Goal: Task Accomplishment & Management: Complete application form

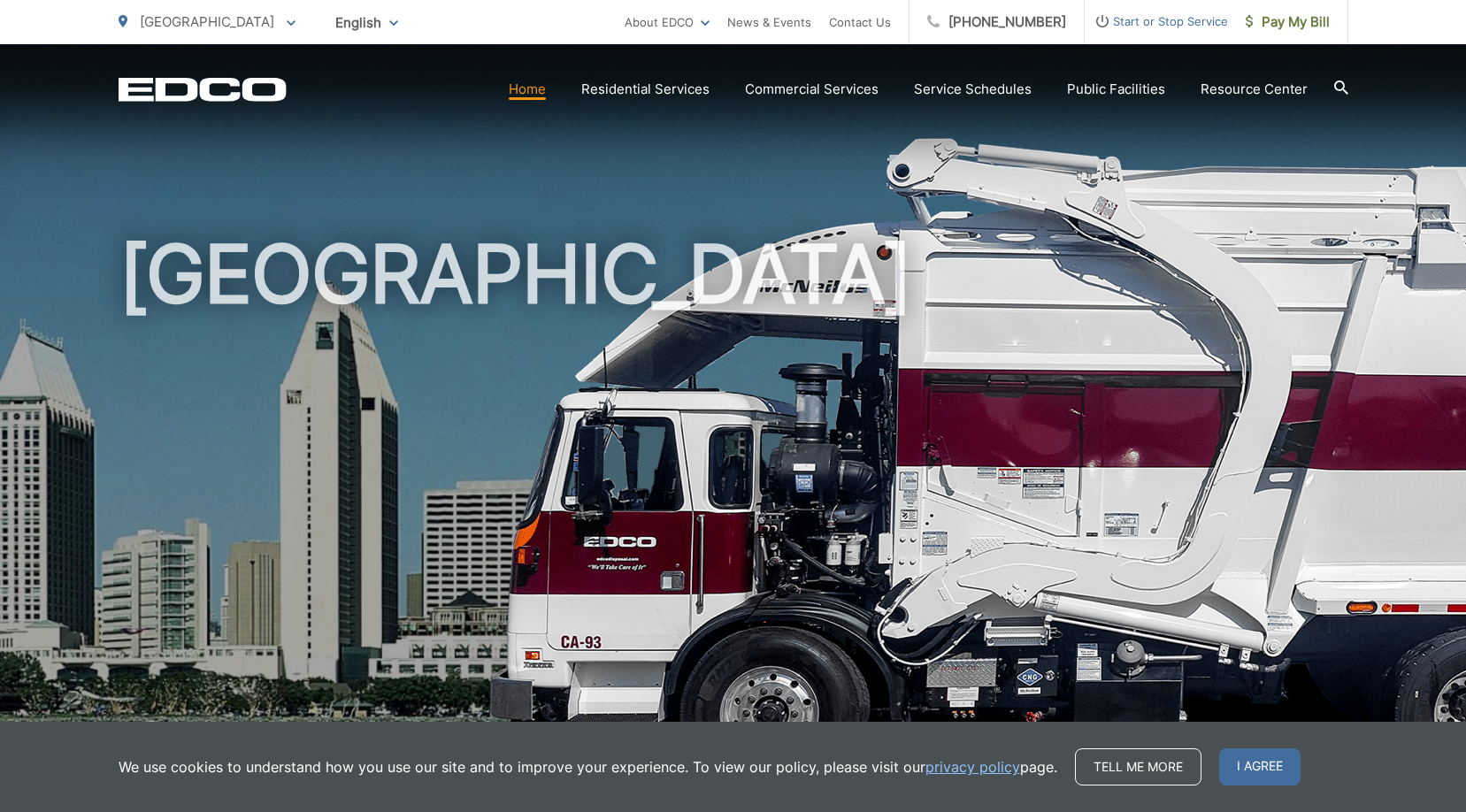
click at [1184, 22] on span "Start or Stop Service" at bounding box center [1156, 22] width 144 height 22
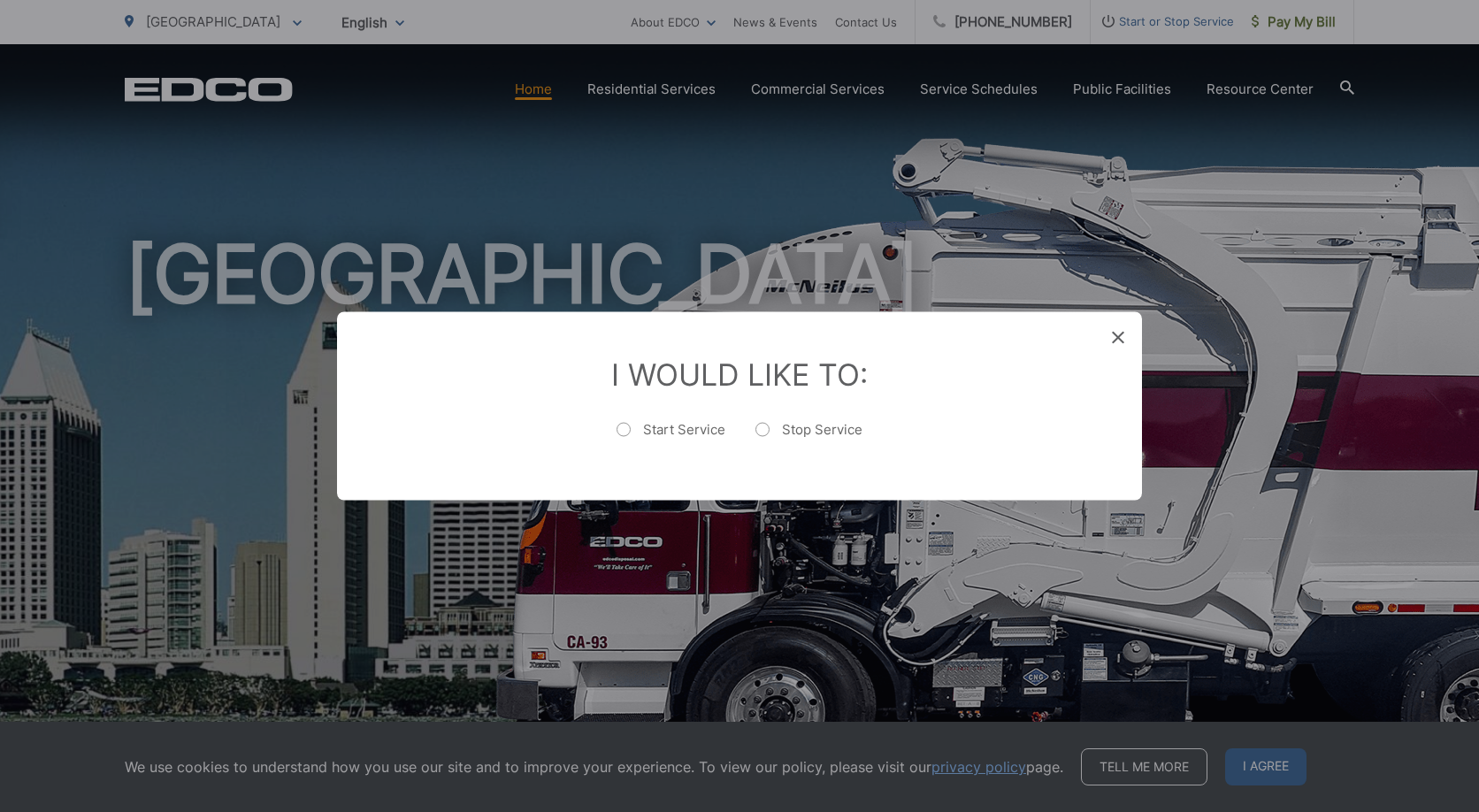
click at [625, 431] on label "Start Service" at bounding box center [670, 438] width 109 height 35
radio input "true"
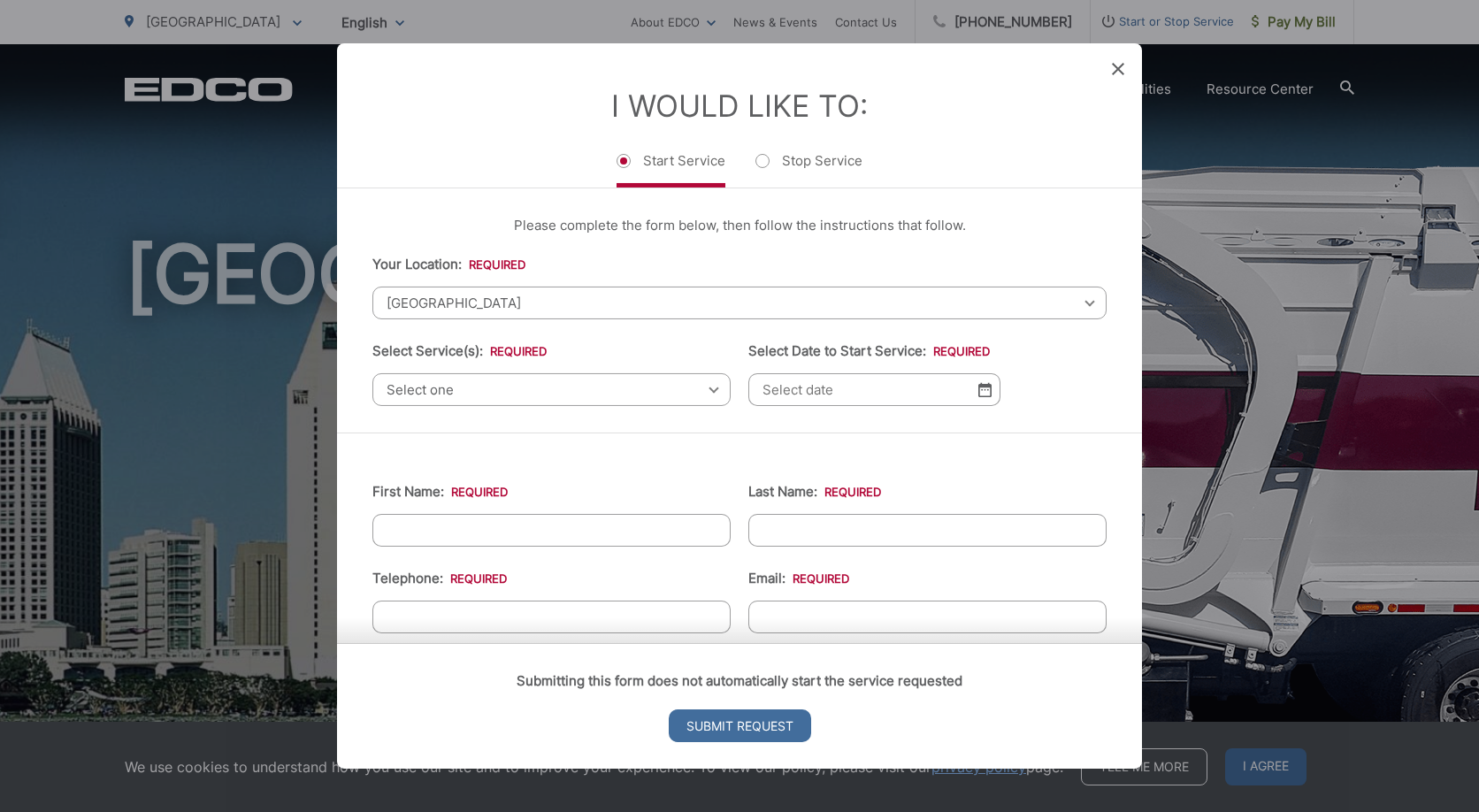
click at [1078, 302] on div "San Diego Select your location Alpine Bonita Bonsall Borrego Springs Boulevard …" at bounding box center [740, 302] width 734 height 32
click at [443, 299] on span "[GEOGRAPHIC_DATA]" at bounding box center [740, 302] width 734 height 32
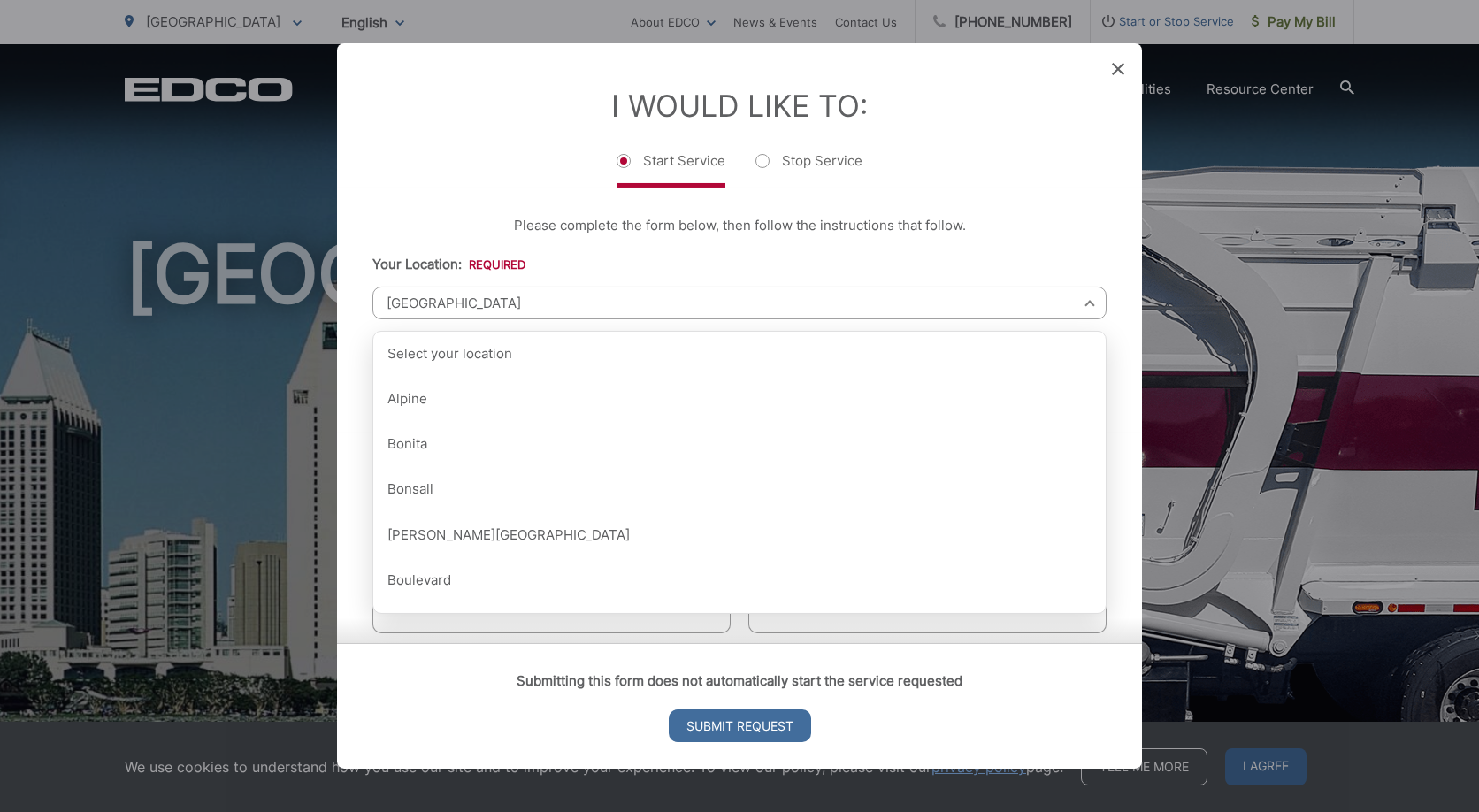
click at [464, 205] on div "Please complete the form below, then follow the instructions that follow. Your …" at bounding box center [739, 310] width 805 height 244
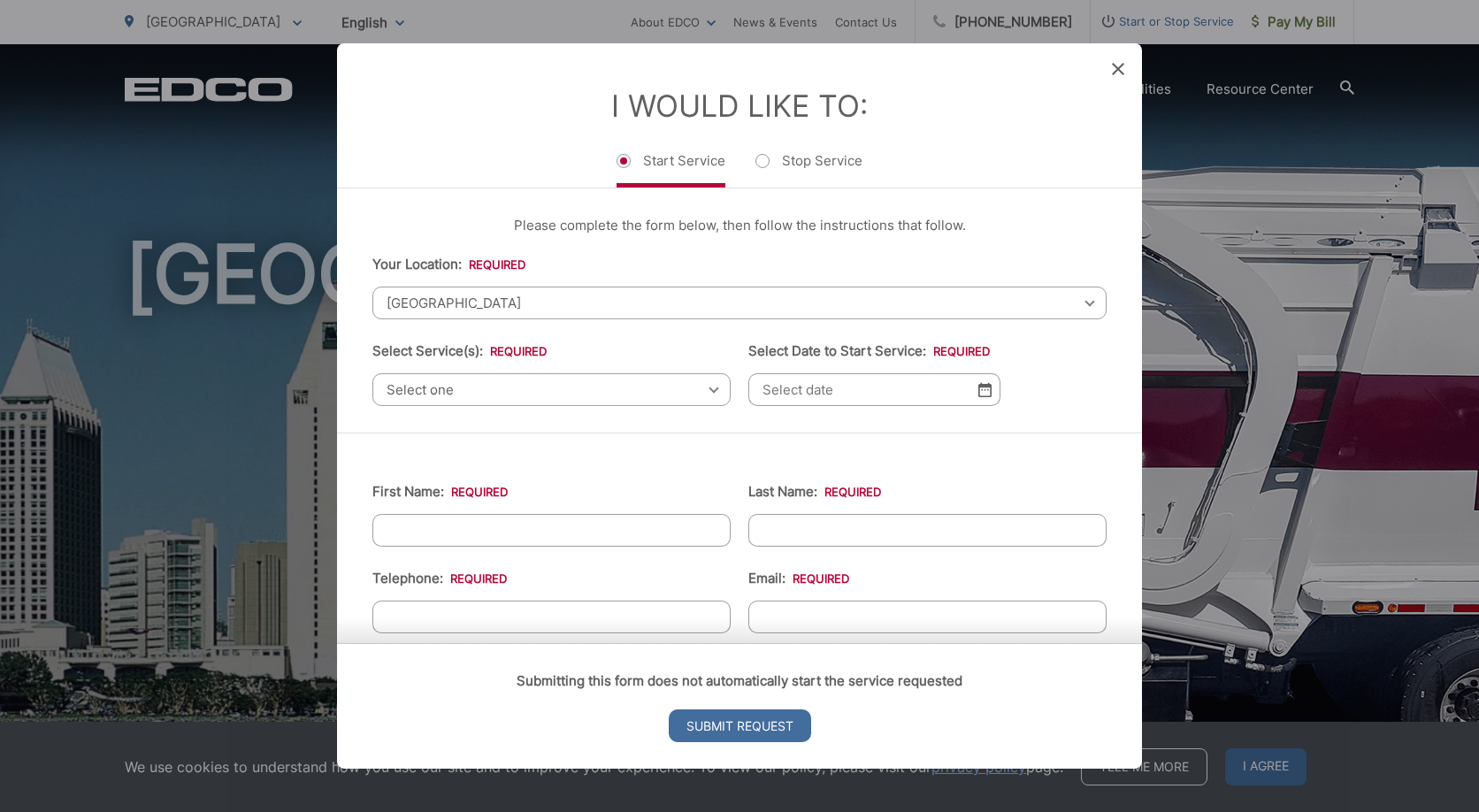
click at [708, 389] on div "Select one Select one Residential Curbside Pickup Commercial/Business Services …" at bounding box center [551, 389] width 358 height 32
click at [1118, 70] on icon at bounding box center [1118, 69] width 13 height 13
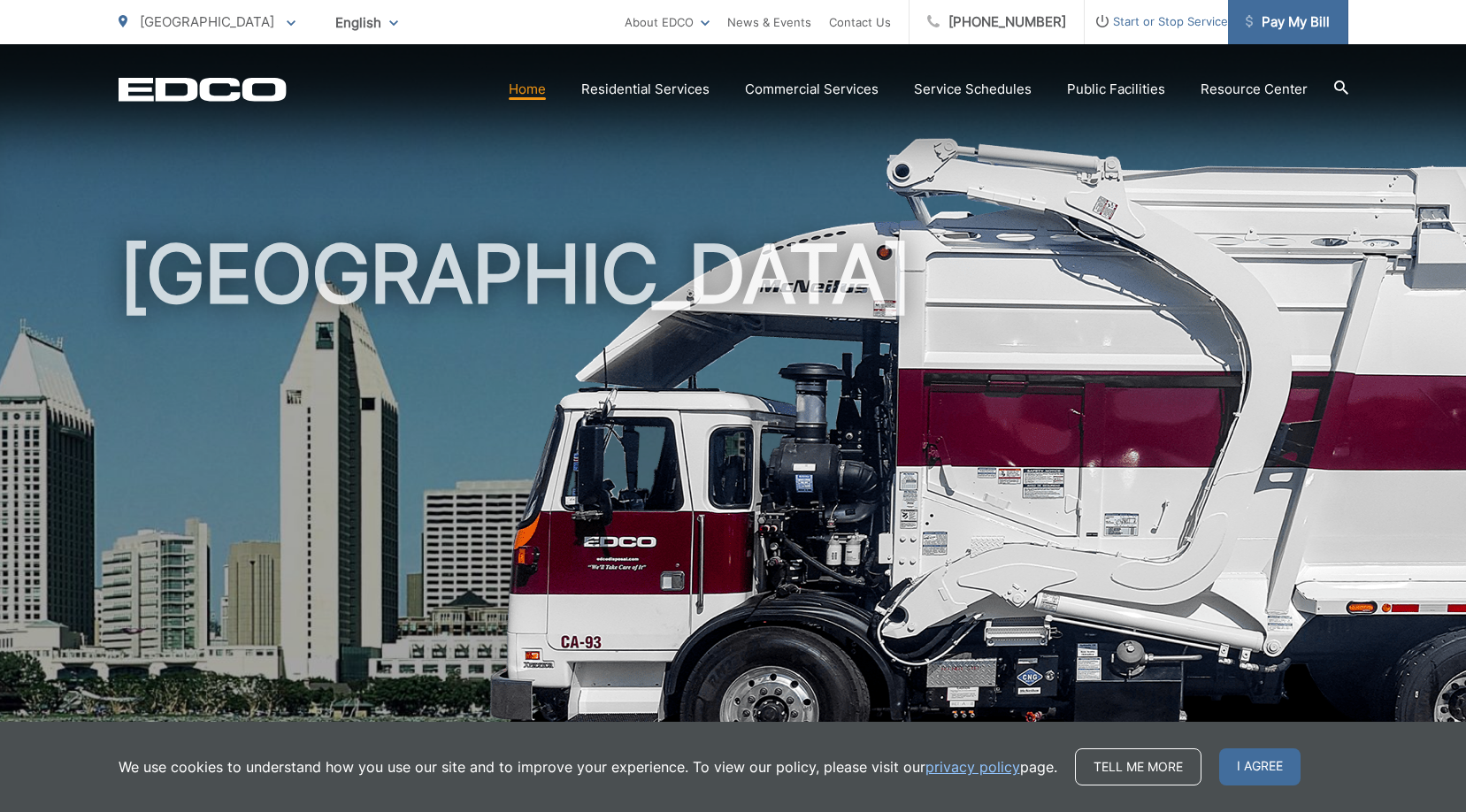
click at [1294, 36] on link "Pay My Bill" at bounding box center [1288, 22] width 120 height 44
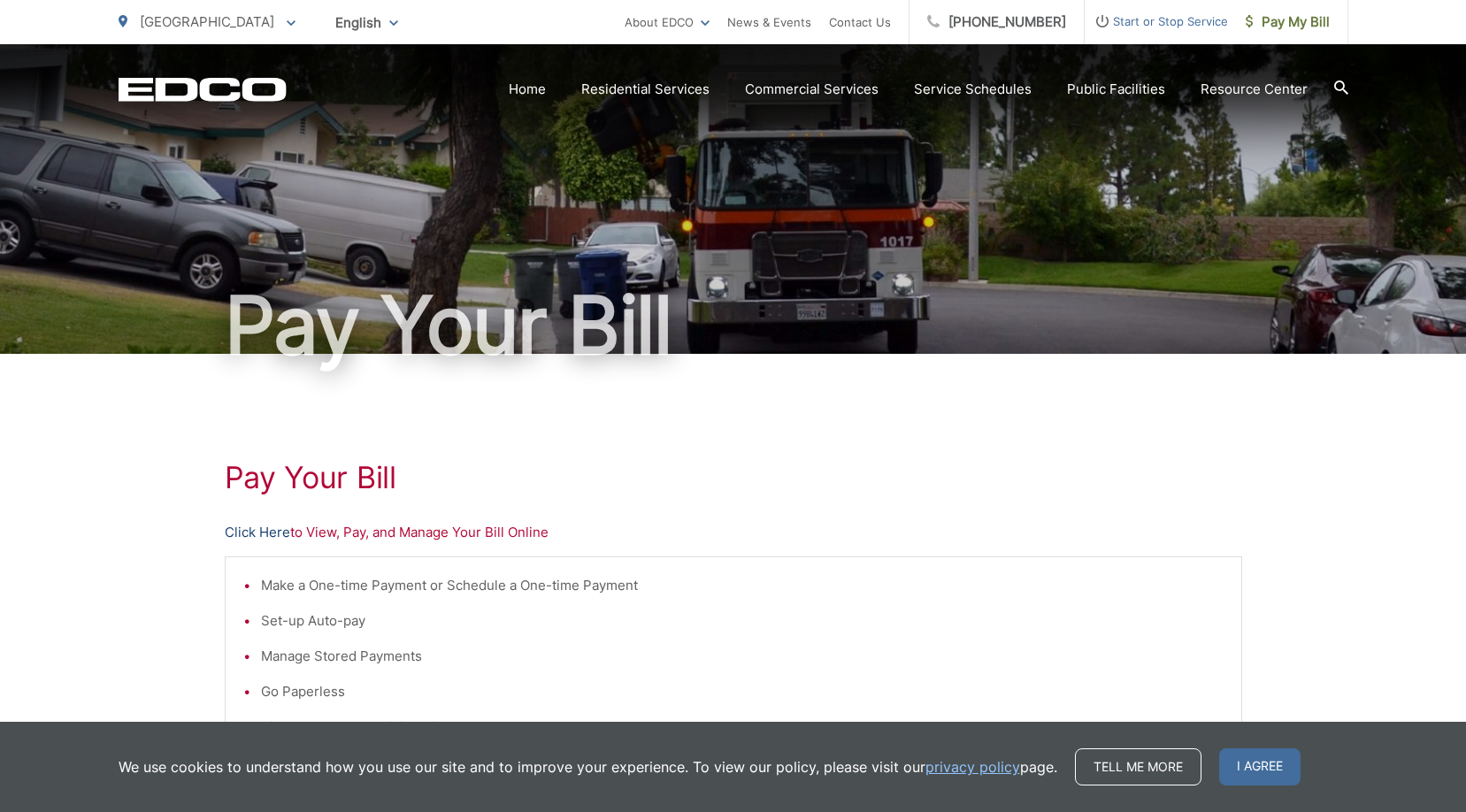
click at [267, 533] on link "Click Here" at bounding box center [257, 532] width 66 height 22
click at [1184, 23] on span "Start or Stop Service" at bounding box center [1156, 22] width 144 height 22
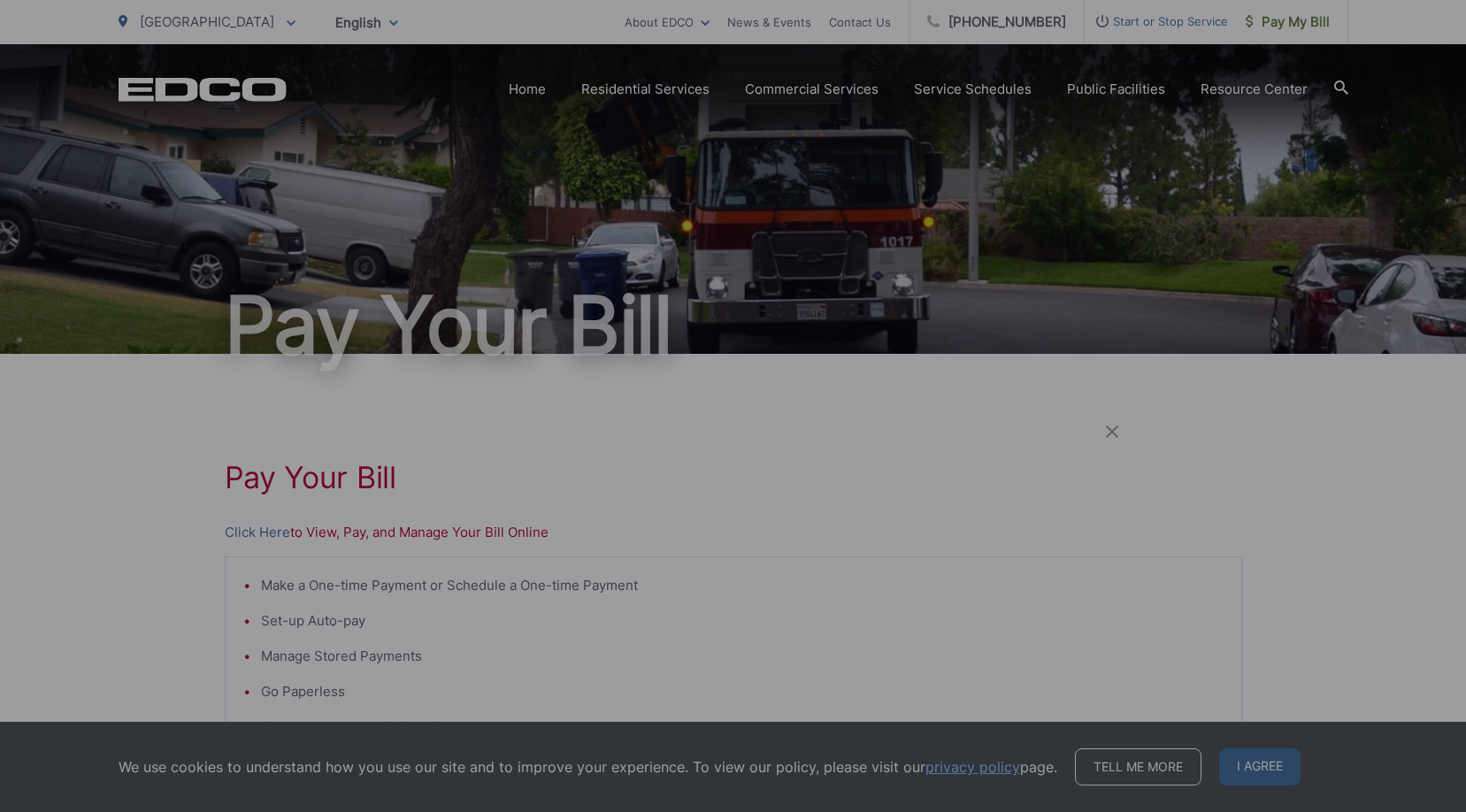
click at [1190, 23] on span "Start or Stop Service" at bounding box center [1156, 22] width 144 height 22
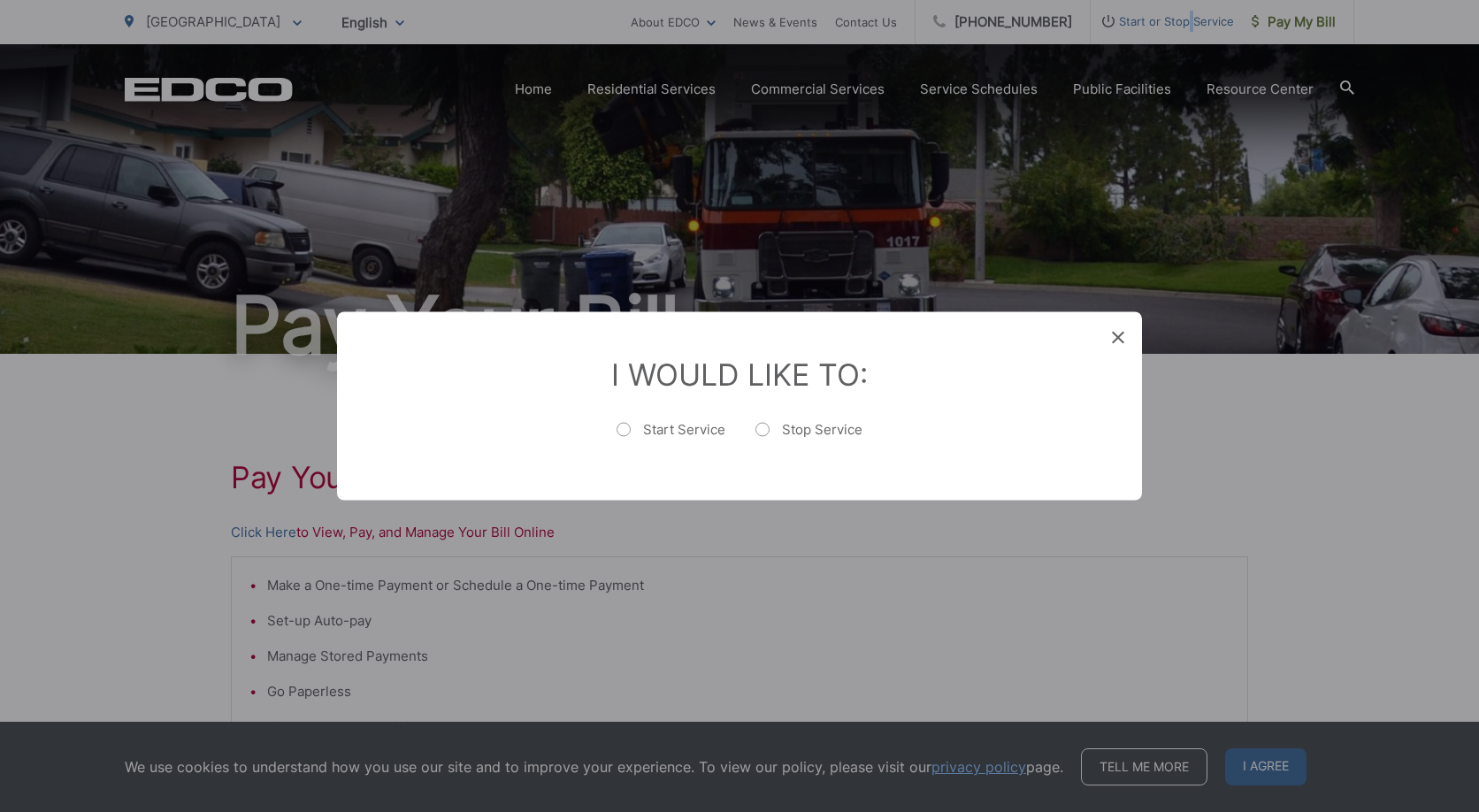
click at [623, 428] on label "Start Service" at bounding box center [670, 438] width 109 height 35
radio input "true"
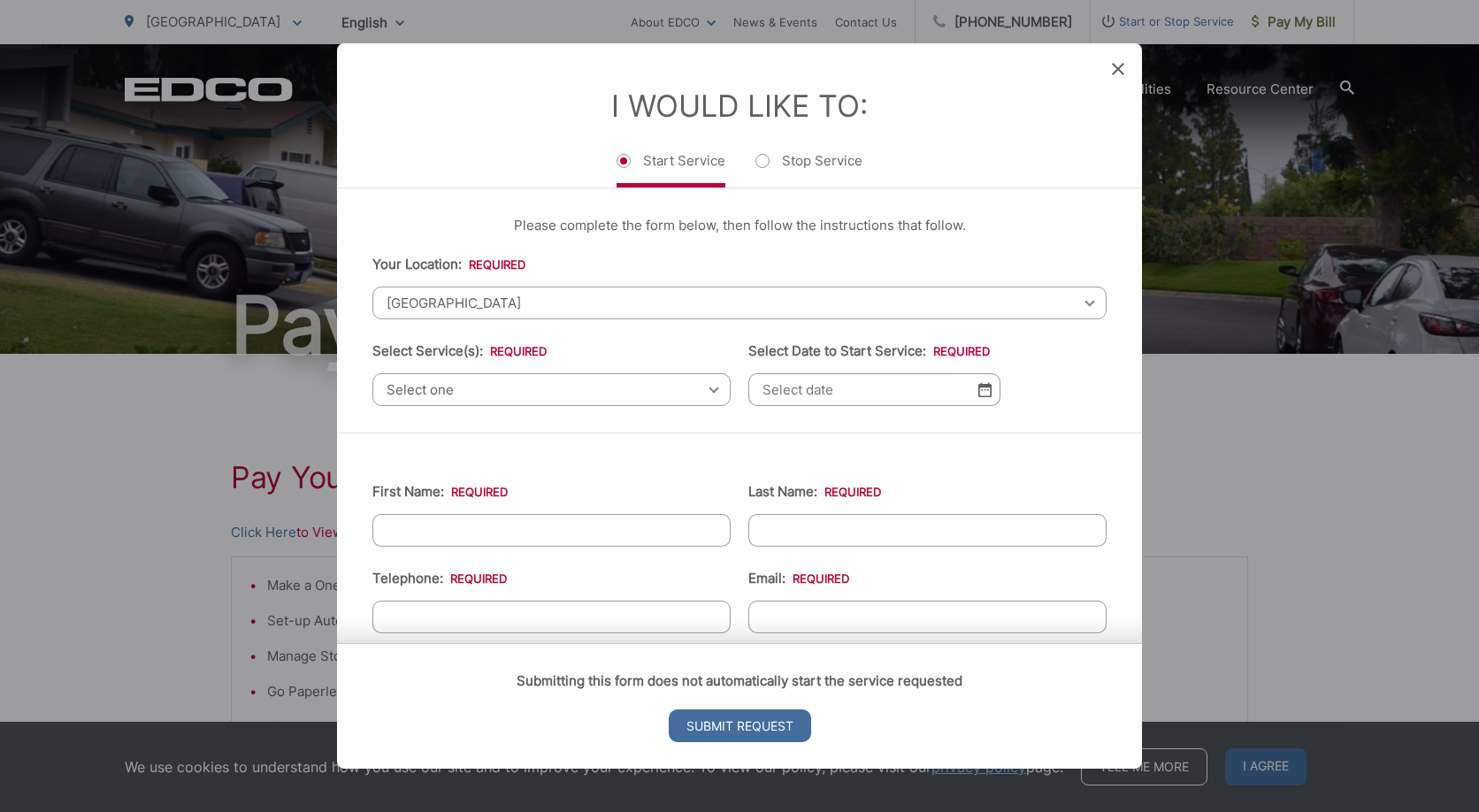
click at [512, 539] on input "First Name: *" at bounding box center [551, 530] width 358 height 32
type input "[PERSON_NAME]"
click at [798, 528] on input "Last Name: *" at bounding box center [927, 530] width 358 height 32
click at [789, 535] on input "Last Name: *" at bounding box center [927, 530] width 358 height 32
click at [766, 528] on input "Last Name: *" at bounding box center [927, 530] width 358 height 32
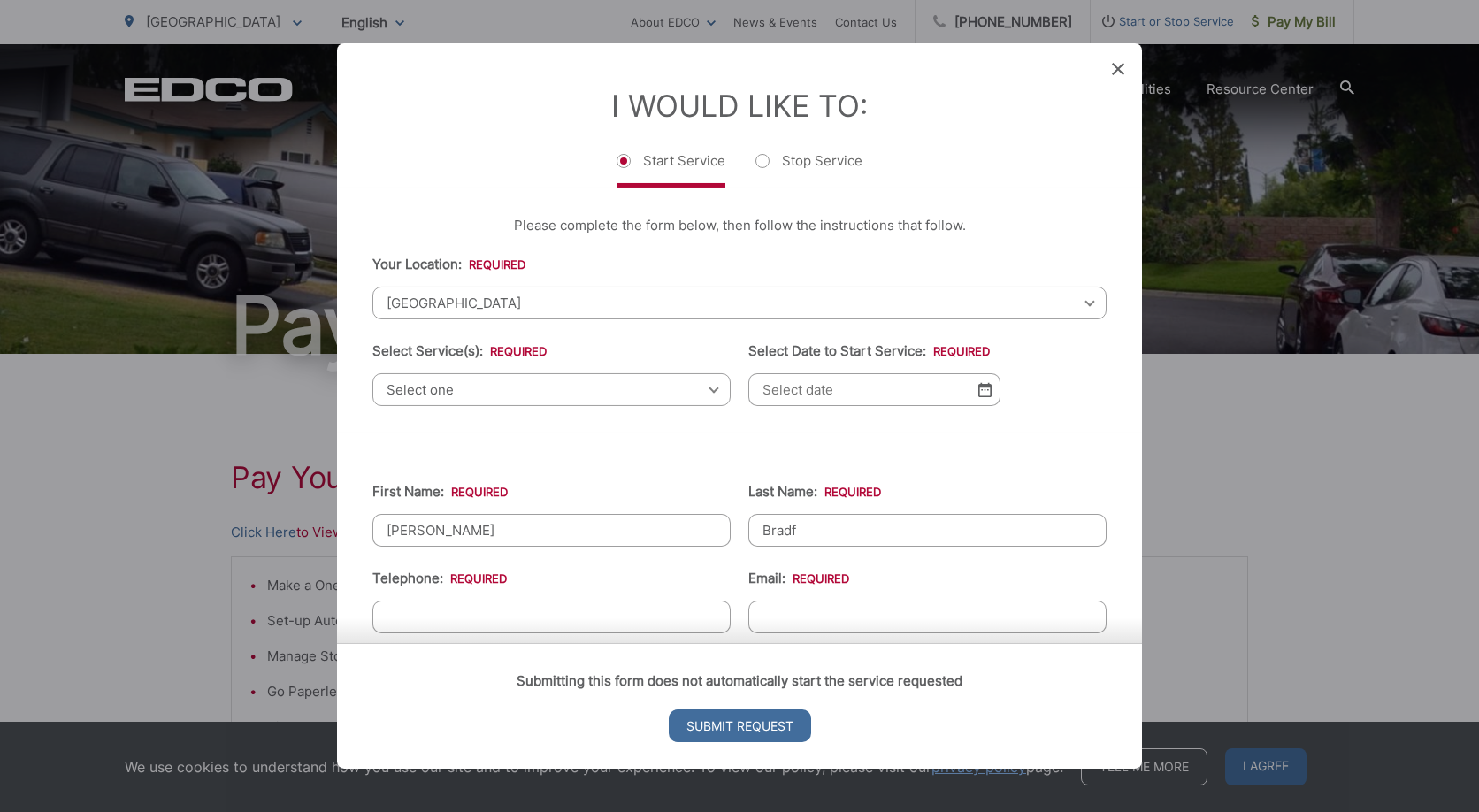
click at [818, 535] on input "Bradf" at bounding box center [927, 530] width 358 height 32
click at [790, 528] on input "Bradf" at bounding box center [927, 530] width 358 height 32
click at [786, 525] on input "Bradf" at bounding box center [927, 530] width 358 height 32
click at [465, 609] on input "Telephone: *" at bounding box center [551, 616] width 358 height 32
click at [784, 528] on input "Badf" at bounding box center [927, 530] width 358 height 32
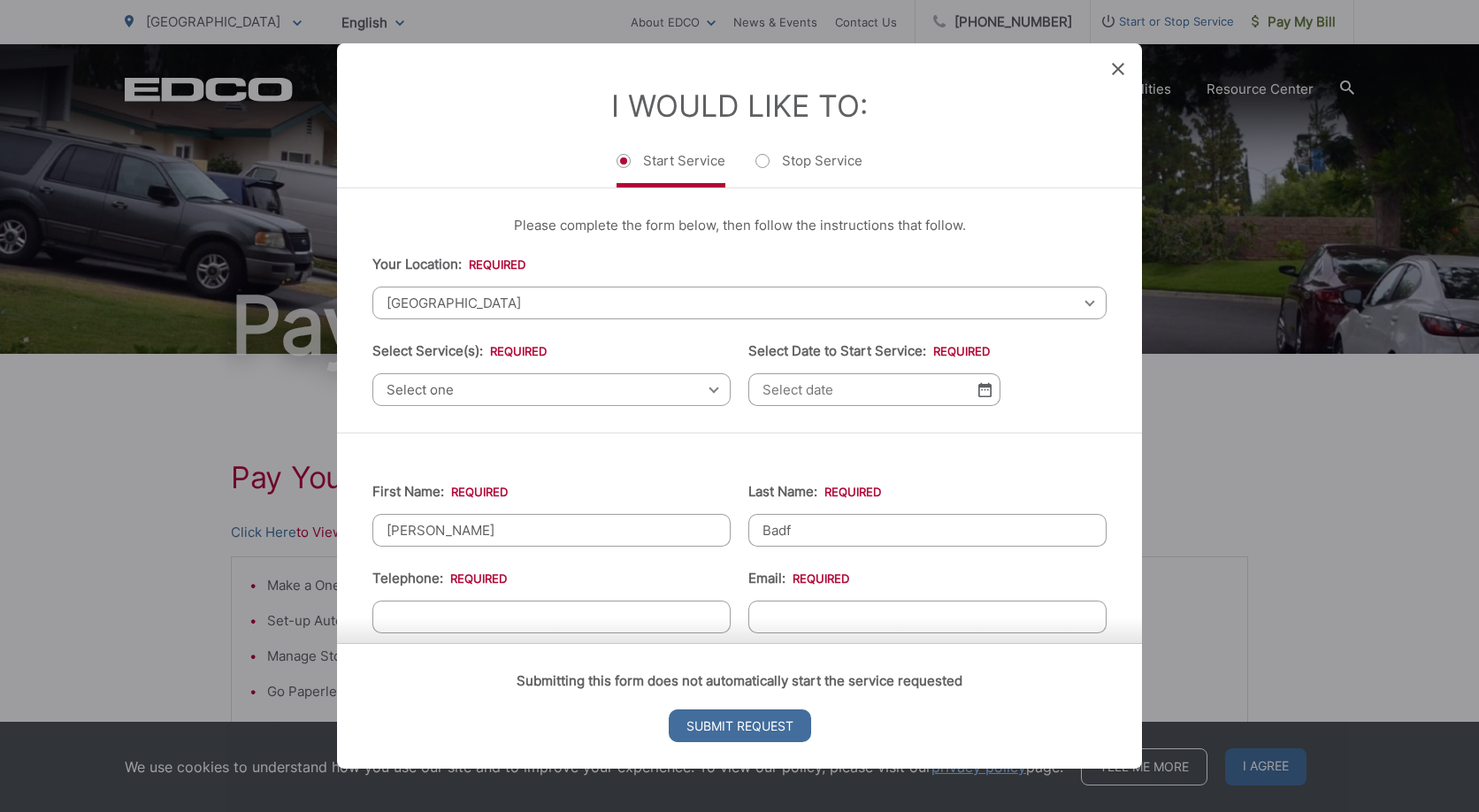
click at [784, 528] on input "Badf" at bounding box center [927, 530] width 358 height 32
type input "d"
type input "Bradford"
click at [436, 615] on input "Telephone: *" at bounding box center [551, 616] width 358 height 32
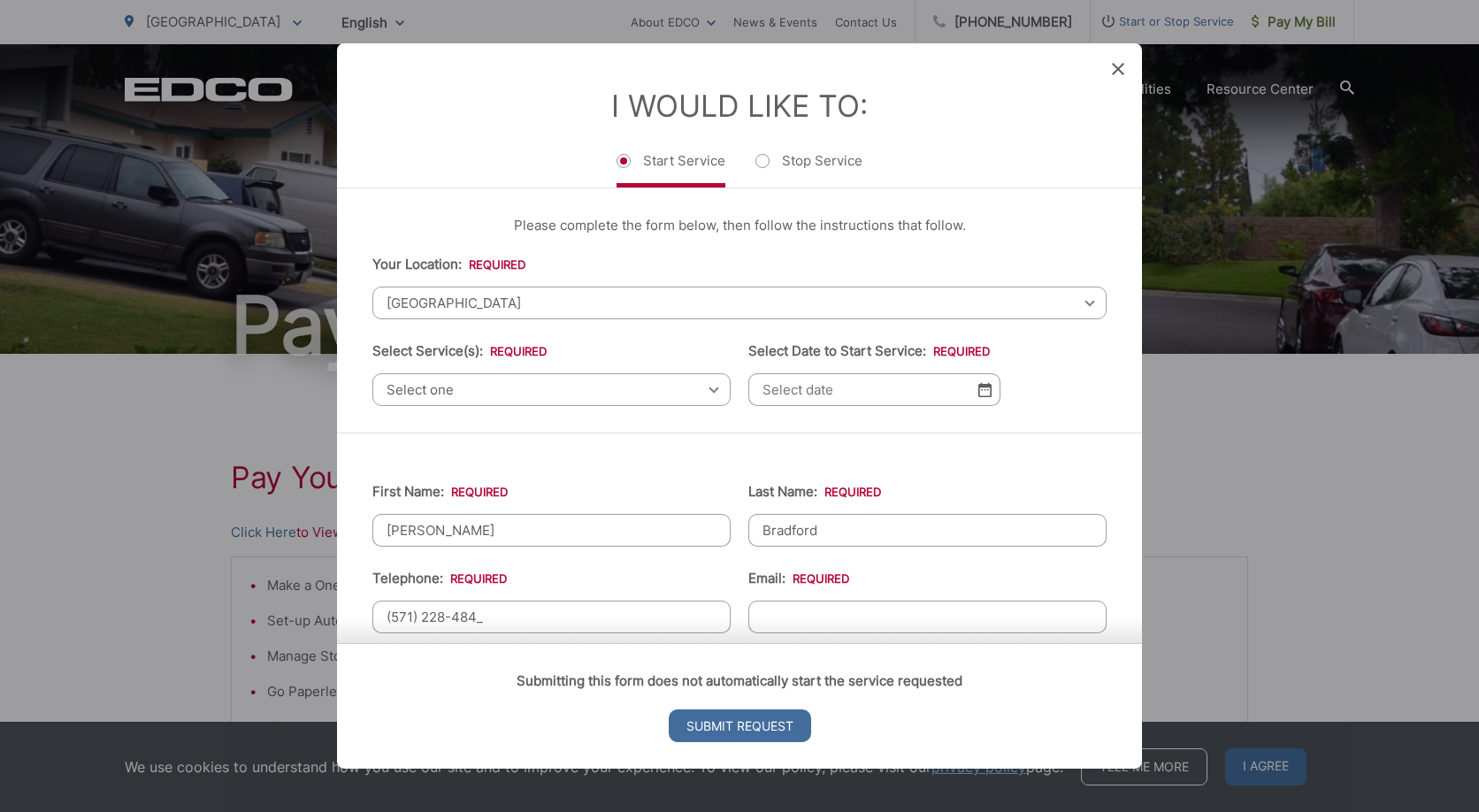
type input "[PHONE_NUMBER]"
click at [840, 614] on input "Email: *" at bounding box center [927, 616] width 358 height 32
type input "[EMAIL_ADDRESS][DOMAIN_NAME]"
click at [979, 395] on img at bounding box center [985, 389] width 13 height 15
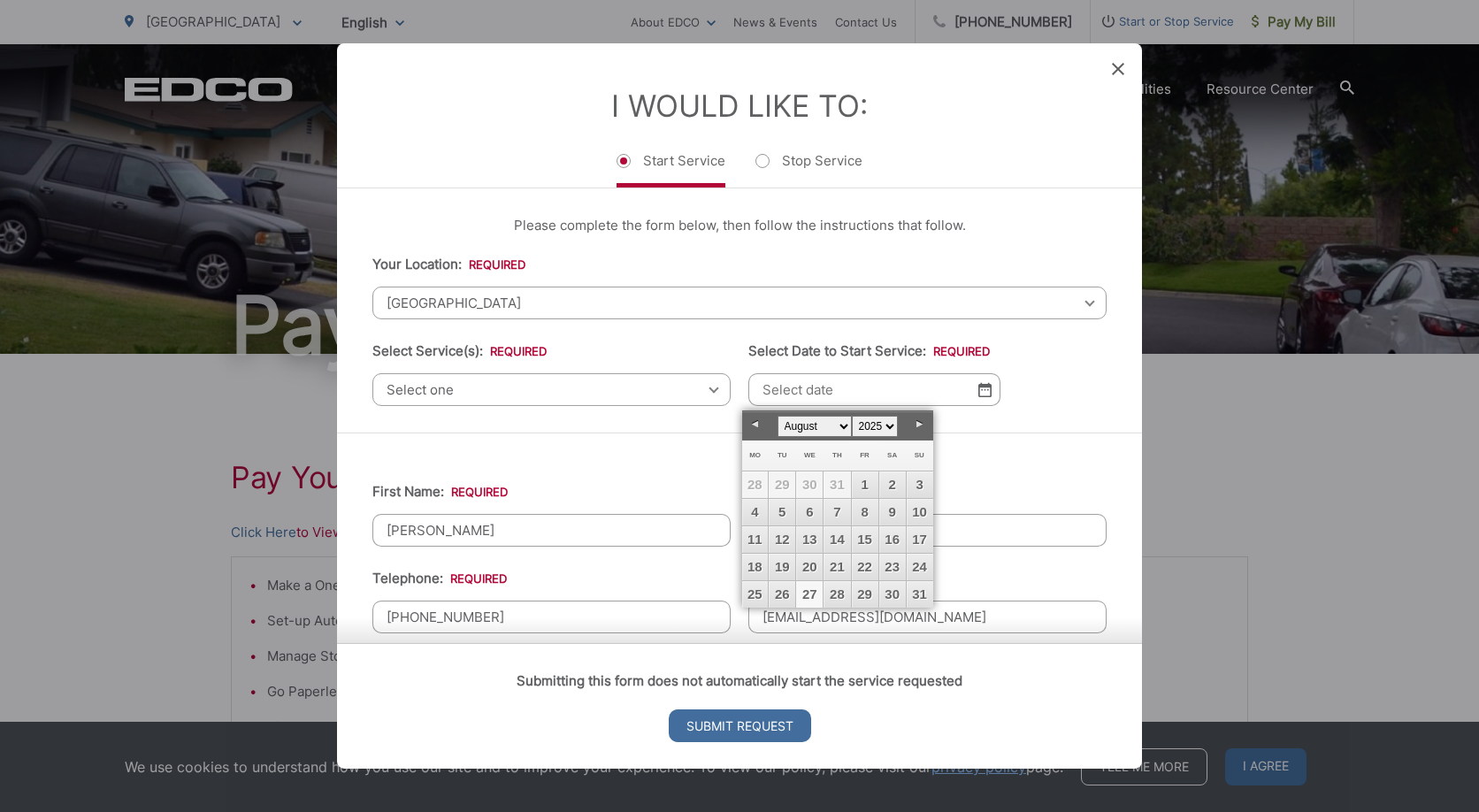
click at [810, 596] on link "27" at bounding box center [810, 594] width 27 height 27
type input "[DATE]"
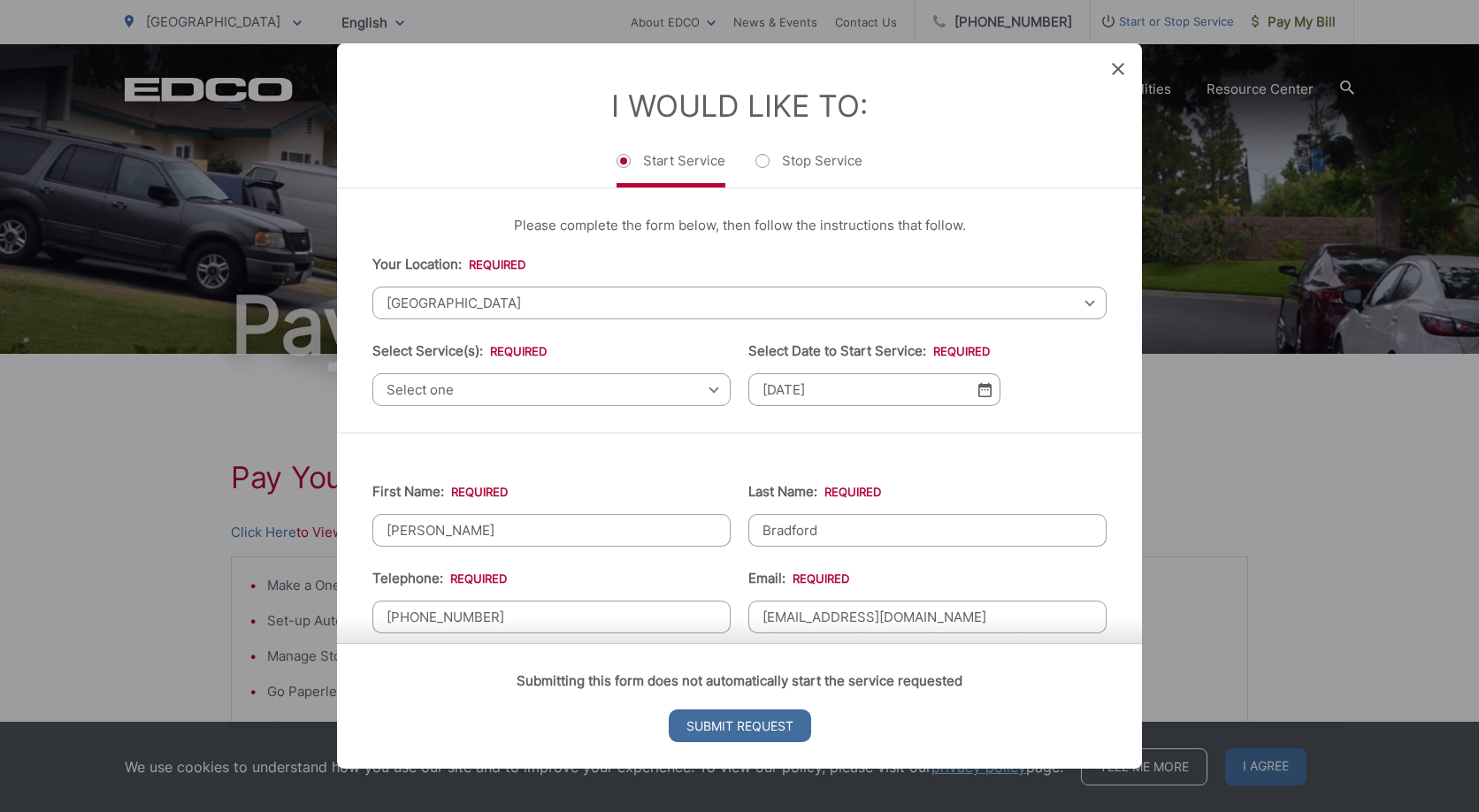
click at [709, 390] on div "Select one Select one Residential Curbside Pickup Commercial/Business Services …" at bounding box center [551, 389] width 358 height 32
click at [707, 387] on div "Select one Select one Residential Curbside Pickup Commercial/Business Services …" at bounding box center [551, 389] width 358 height 32
click at [707, 392] on div "Select one Select one Residential Curbside Pickup Commercial/Business Services …" at bounding box center [551, 389] width 358 height 32
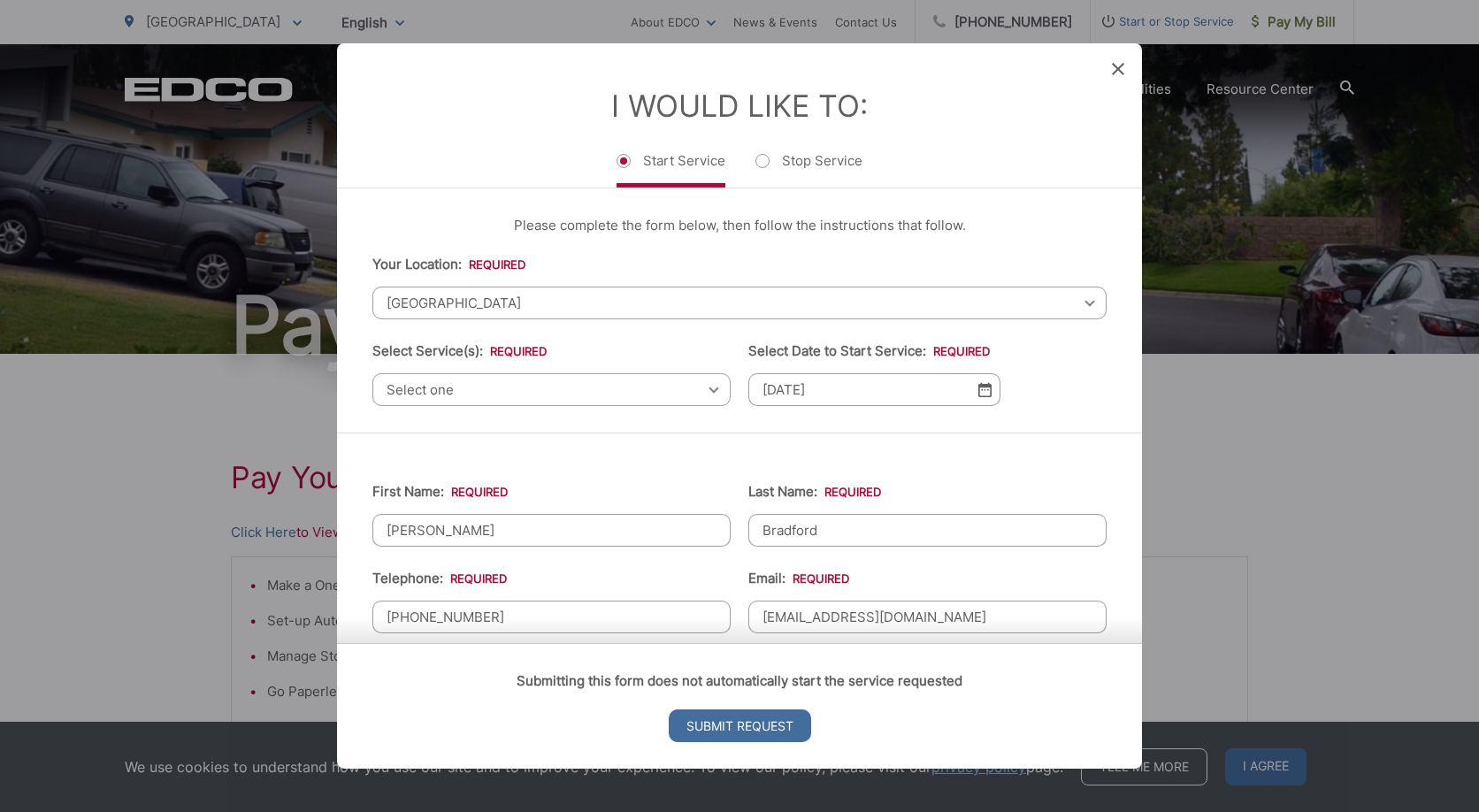
click at [707, 392] on div "Select one Select one Residential Curbside Pickup Commercial/Business Services …" at bounding box center [551, 389] width 358 height 32
click at [705, 387] on div "Select one Select one Residential Curbside Pickup Commercial/Business Services …" at bounding box center [551, 389] width 358 height 32
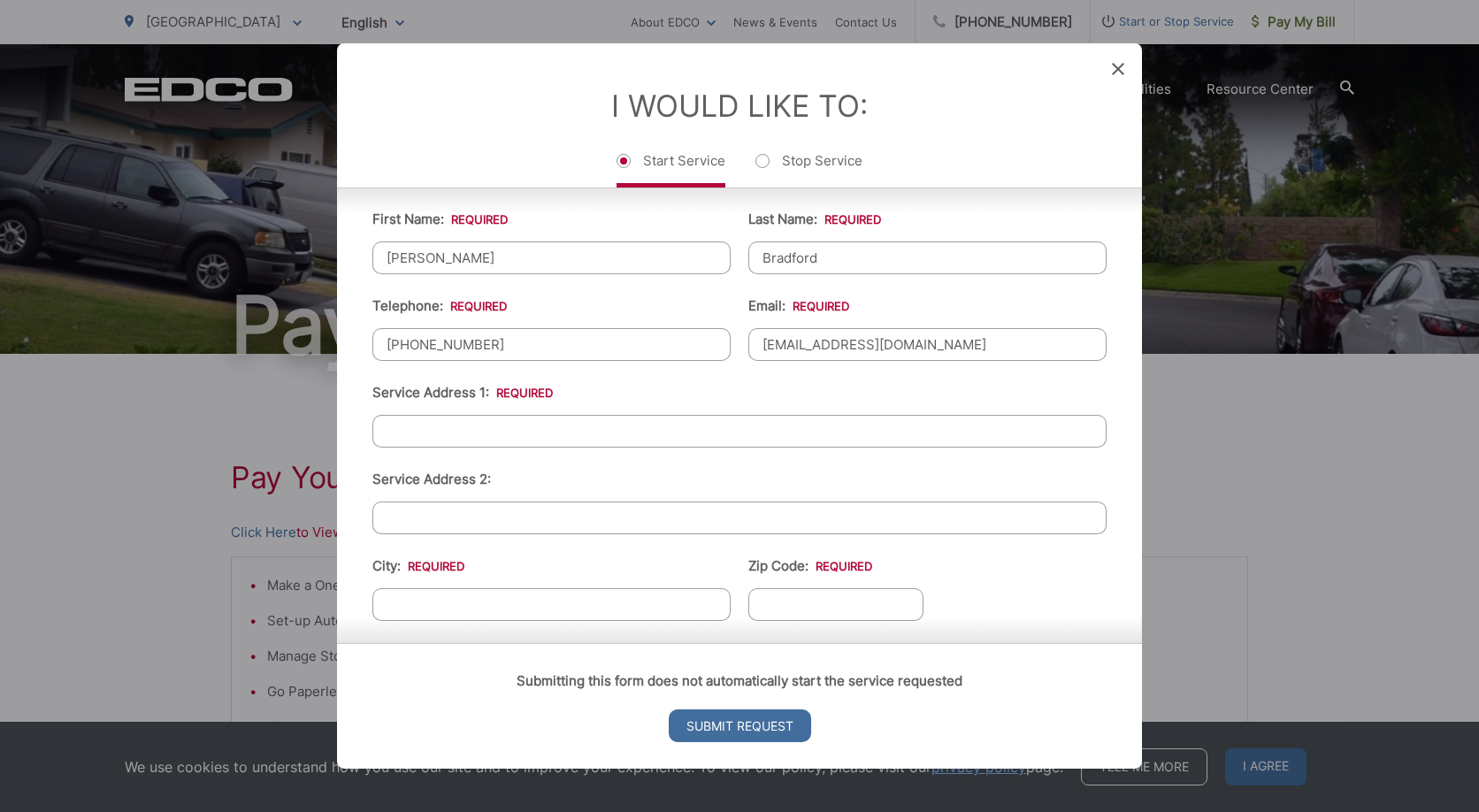
scroll to position [298, 0]
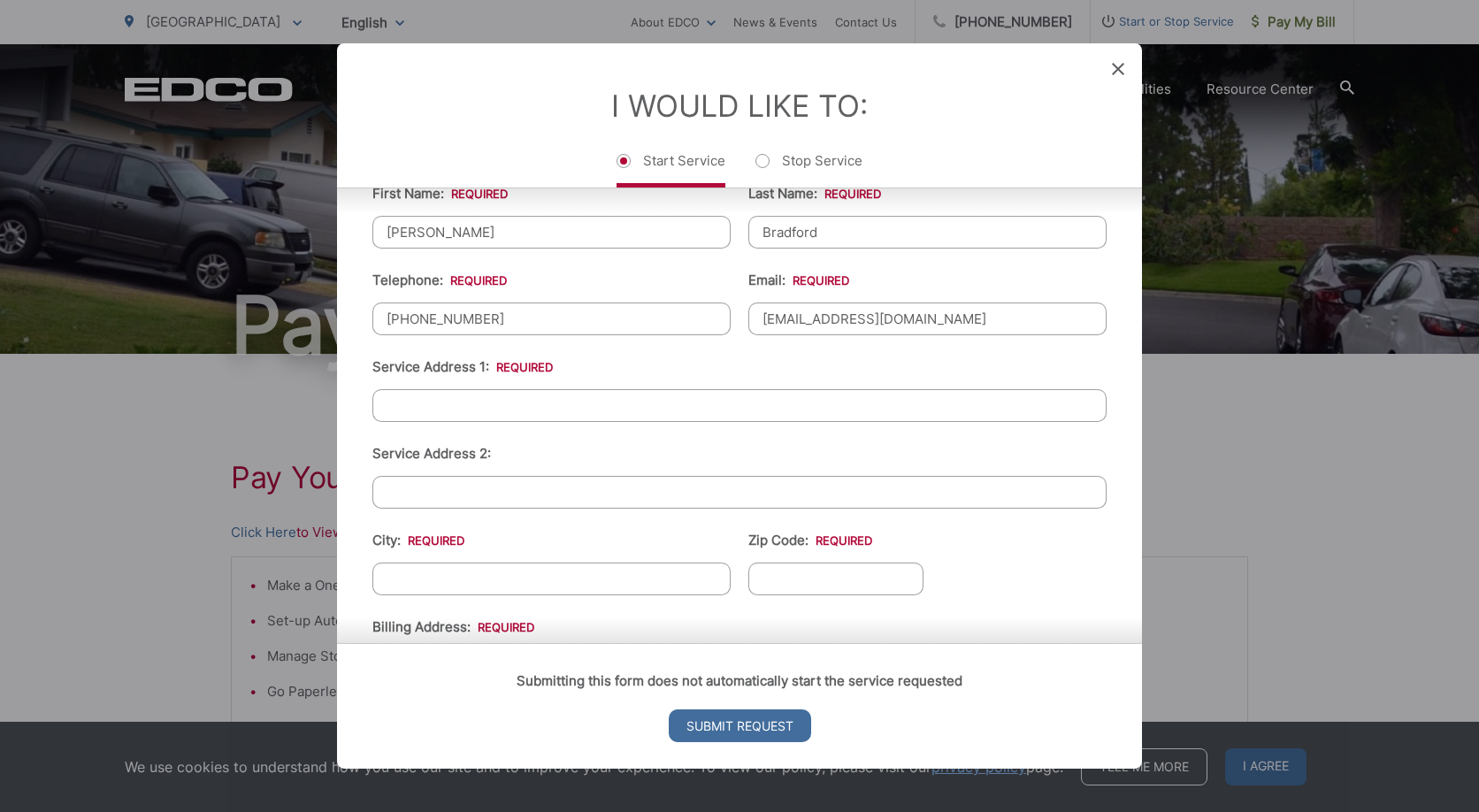
click at [402, 402] on input "Service Address 1: *" at bounding box center [740, 406] width 734 height 32
type input "[STREET_ADDRESS]"
